Goal: Check status

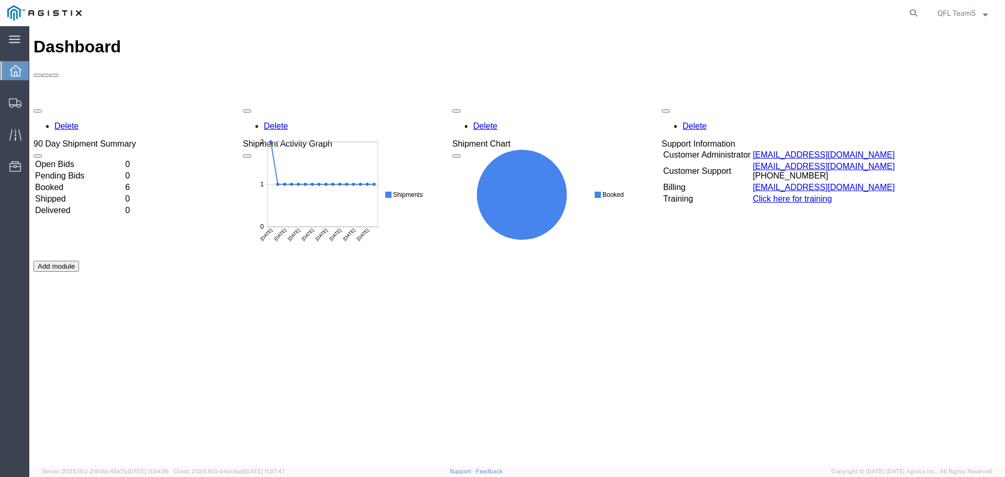
click at [71, 182] on td "Booked" at bounding box center [79, 187] width 89 height 10
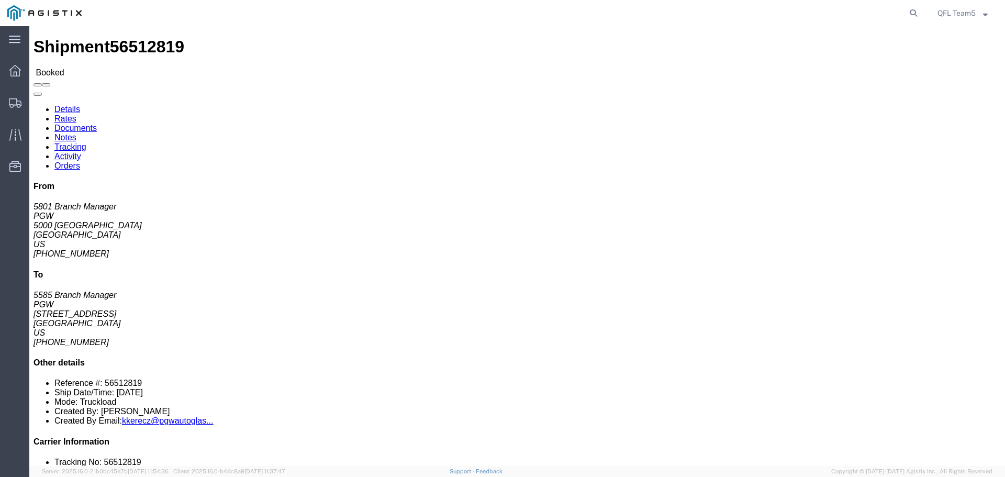
click link "Rates"
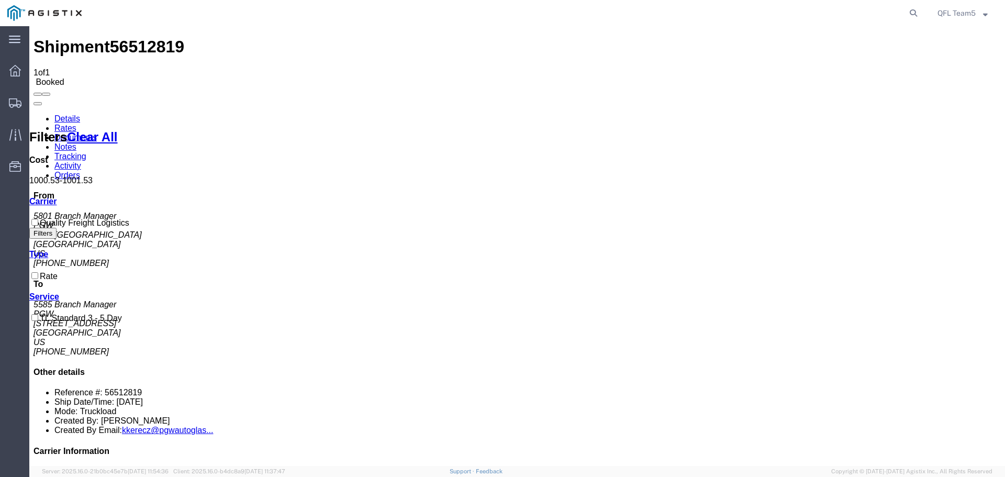
click at [69, 114] on link "Details" at bounding box center [67, 118] width 26 height 9
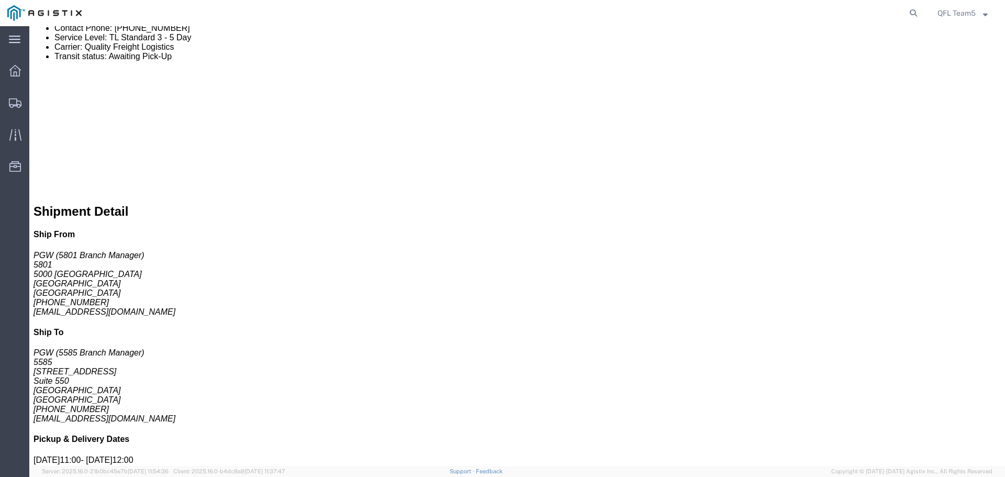
scroll to position [471, 0]
